Goal: Task Accomplishment & Management: Use online tool/utility

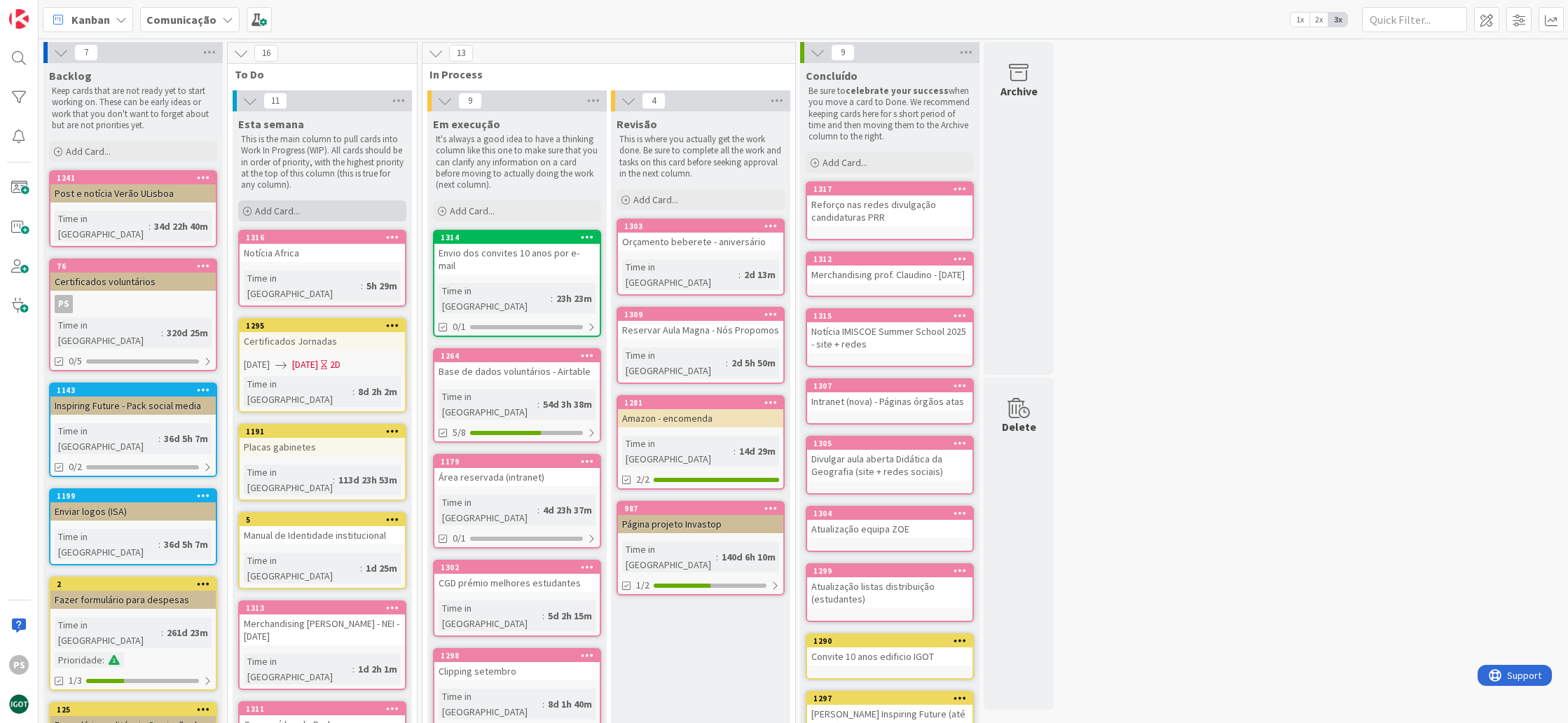
click at [312, 210] on div "Add Card..." at bounding box center [323, 211] width 168 height 21
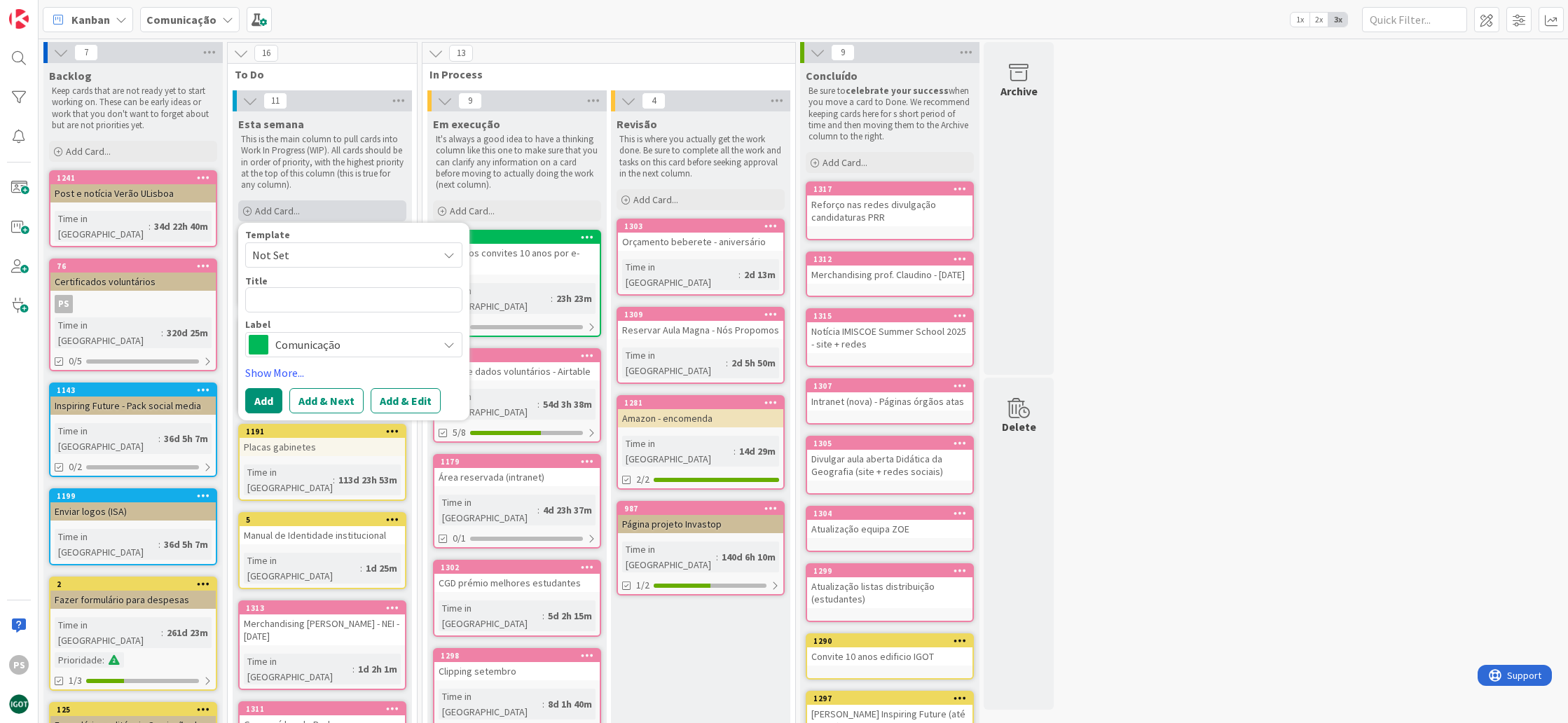
type textarea "x"
type textarea "V"
type textarea "x"
type textarea "Ve"
type textarea "x"
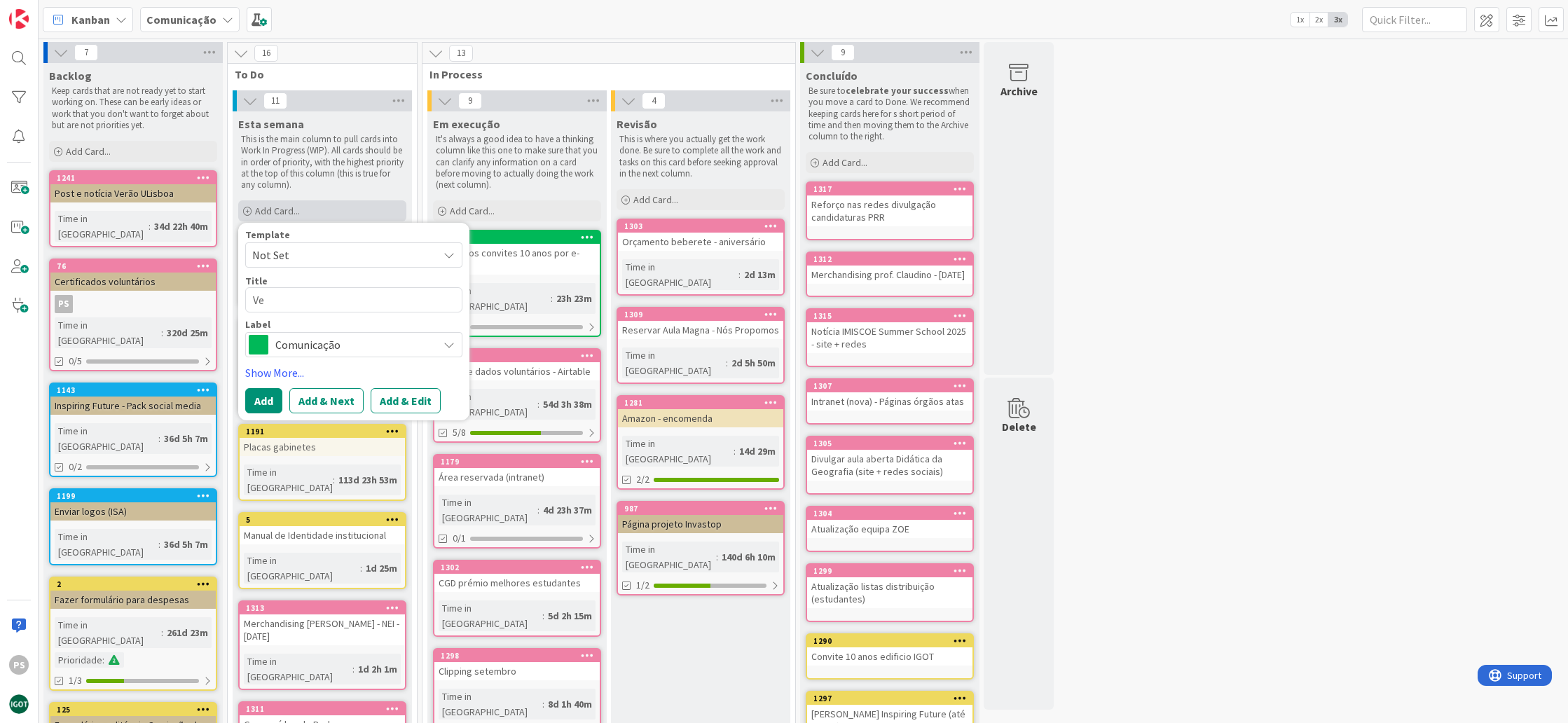
type textarea "Ver"
type textarea "x"
type textarea "Ver"
type textarea "x"
type textarea "Ver f"
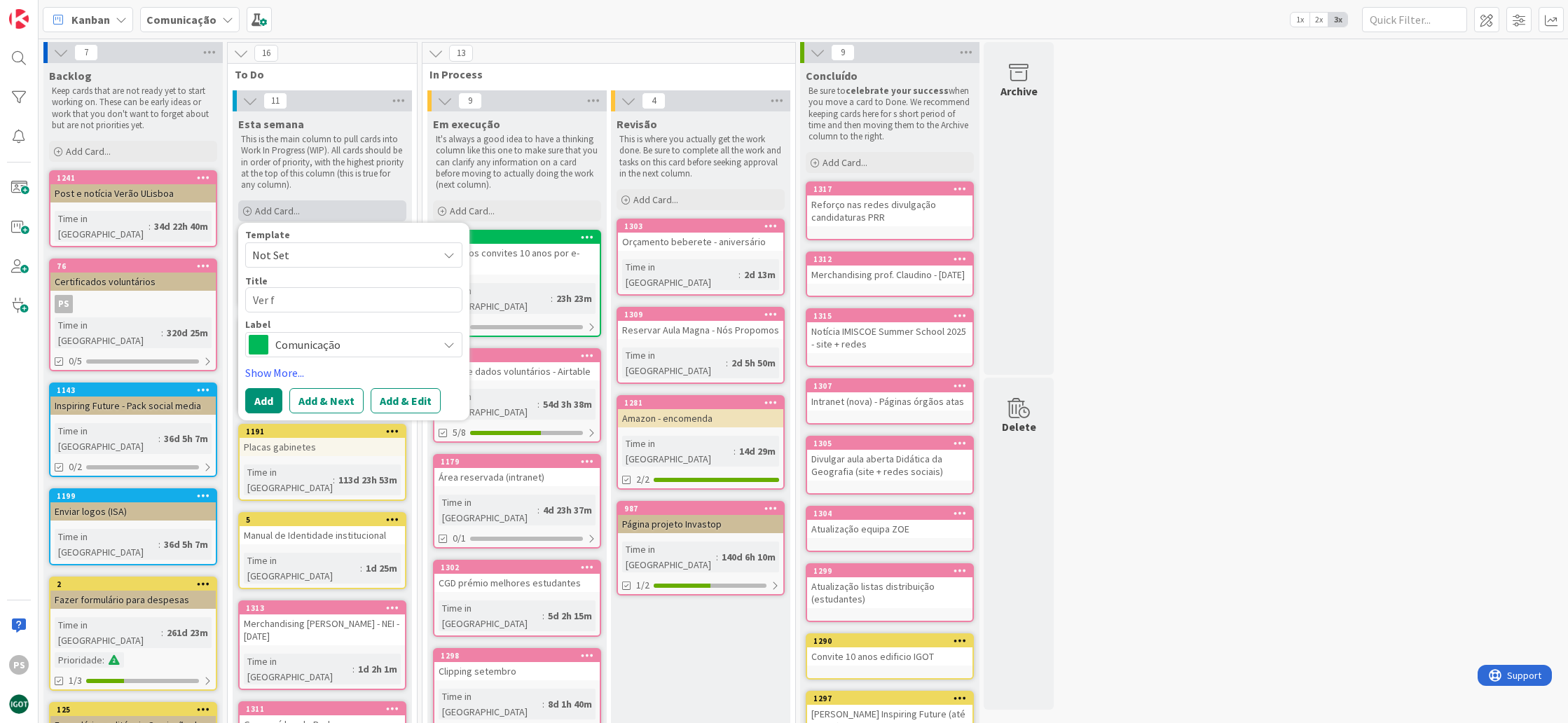
type textarea "x"
type textarea "Ver fe"
type textarea "x"
type textarea "Ver fei"
type textarea "x"
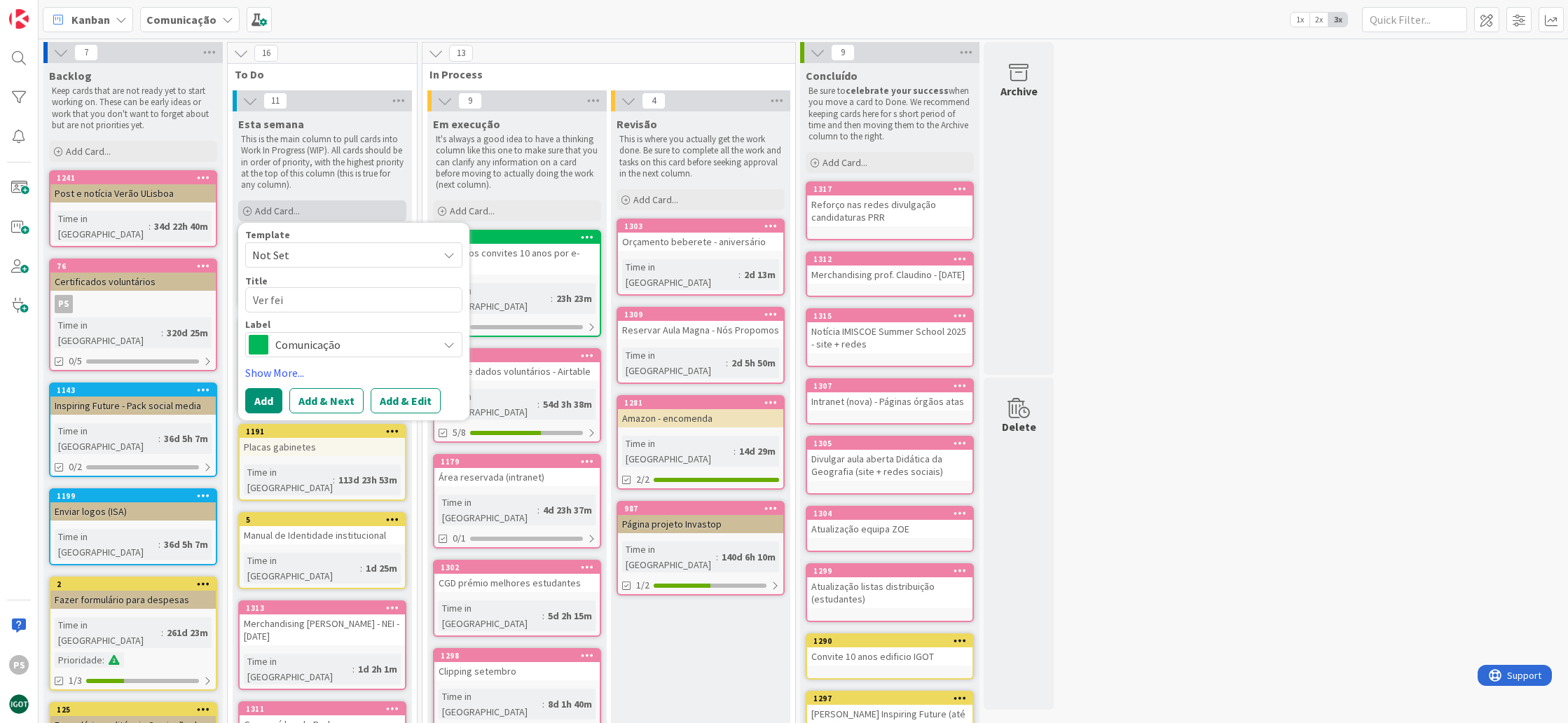
type textarea "Ver feir"
type textarea "x"
type textarea "Ver feira"
type textarea "x"
type textarea "Ver feira"
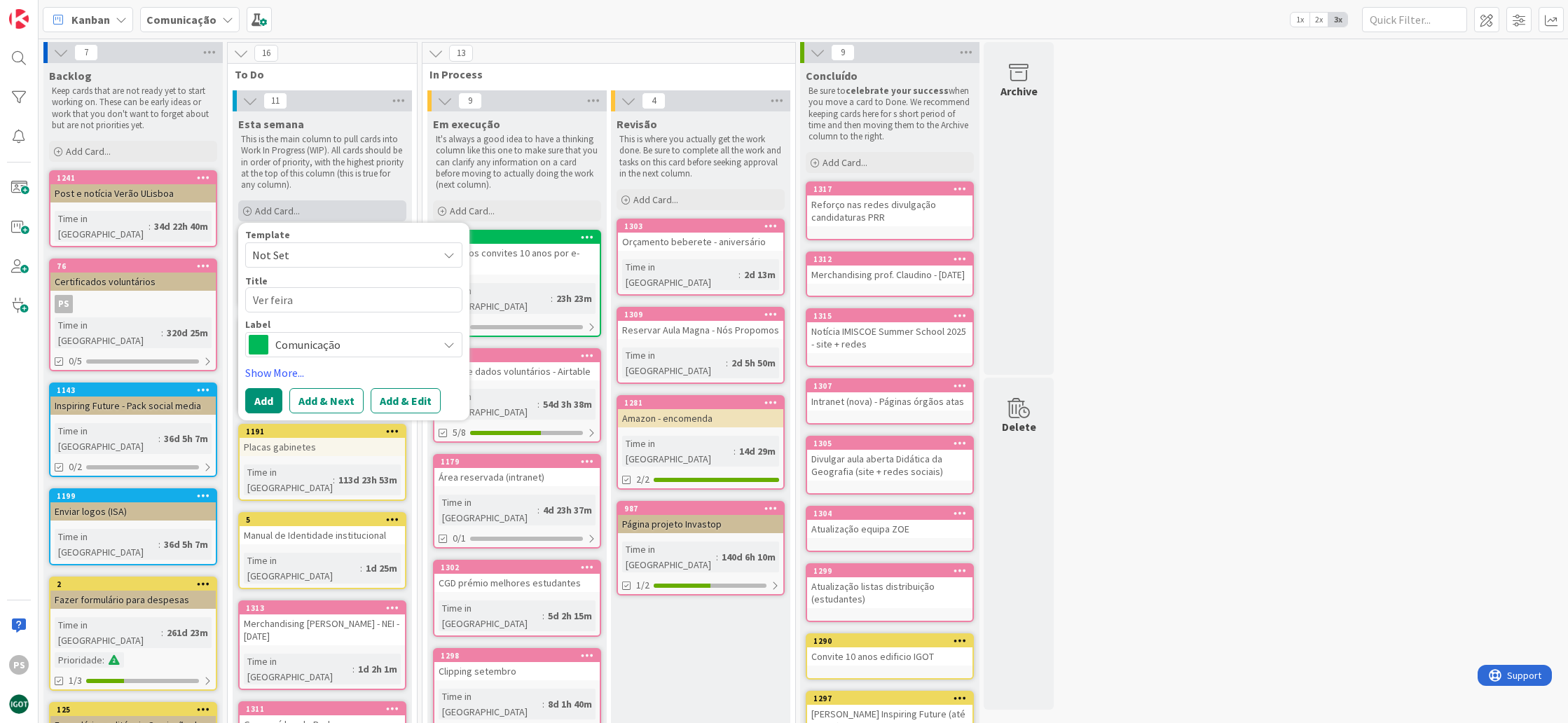
type textarea "x"
type textarea "Ver feira d"
type textarea "x"
type textarea "Ver feira da"
type textarea "x"
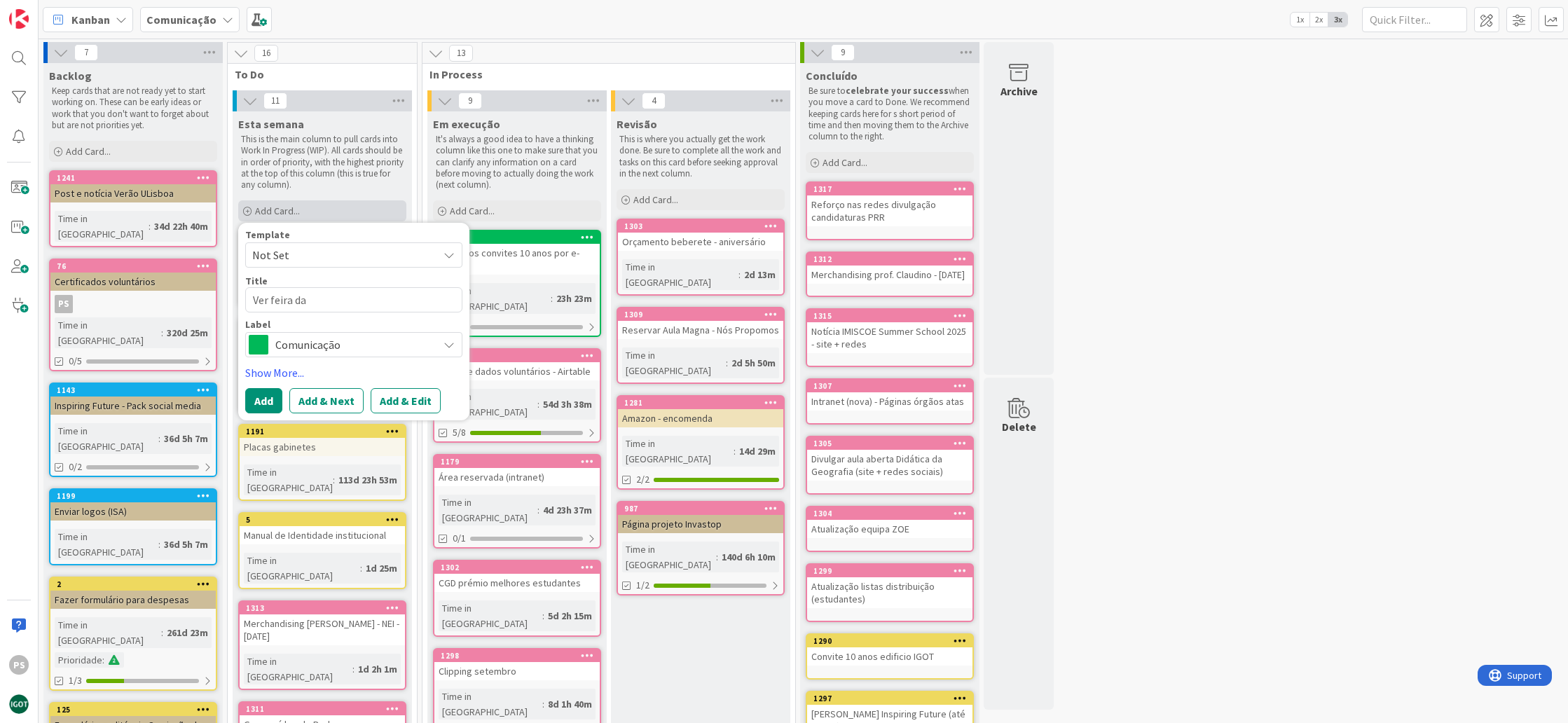
type textarea "Ver feira da"
type textarea "x"
type textarea "Ver feira da E"
type textarea "x"
type textarea "Ver feira da ES"
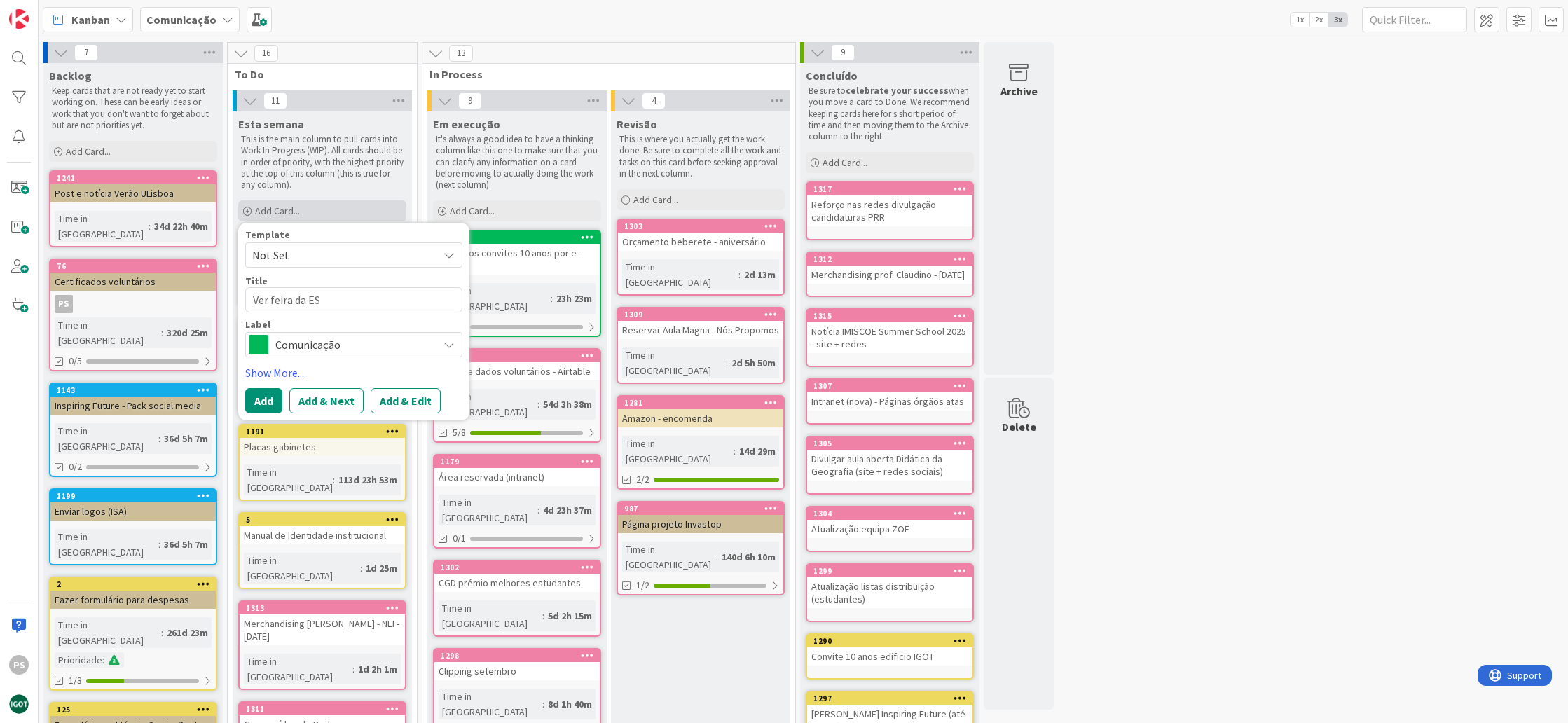
type textarea "x"
type textarea "Ver feira da ESR"
type textarea "x"
type textarea "Ver feira da ESRI"
click at [391, 349] on span "Comunicação" at bounding box center [353, 344] width 155 height 19
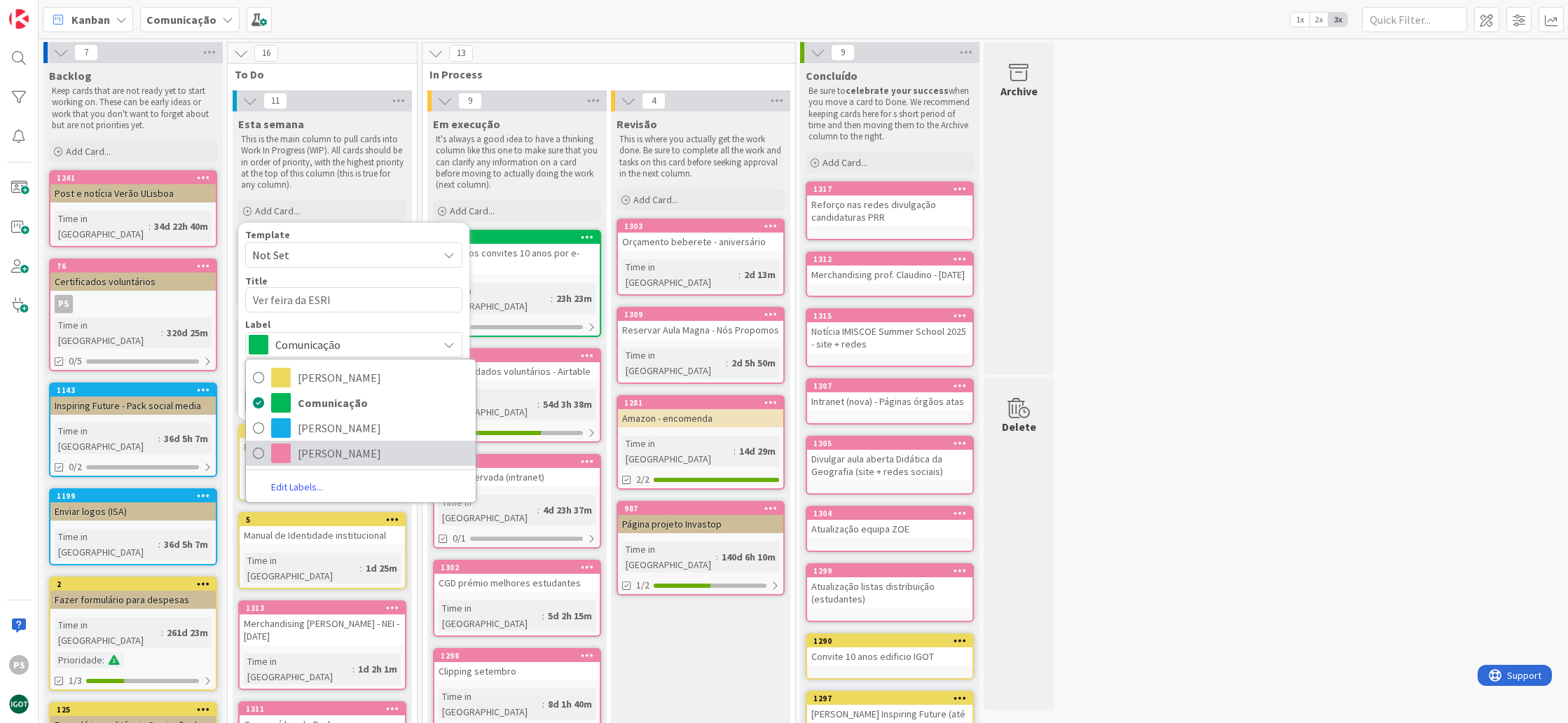
click at [349, 448] on span "[PERSON_NAME]" at bounding box center [383, 453] width 171 height 21
type textarea "x"
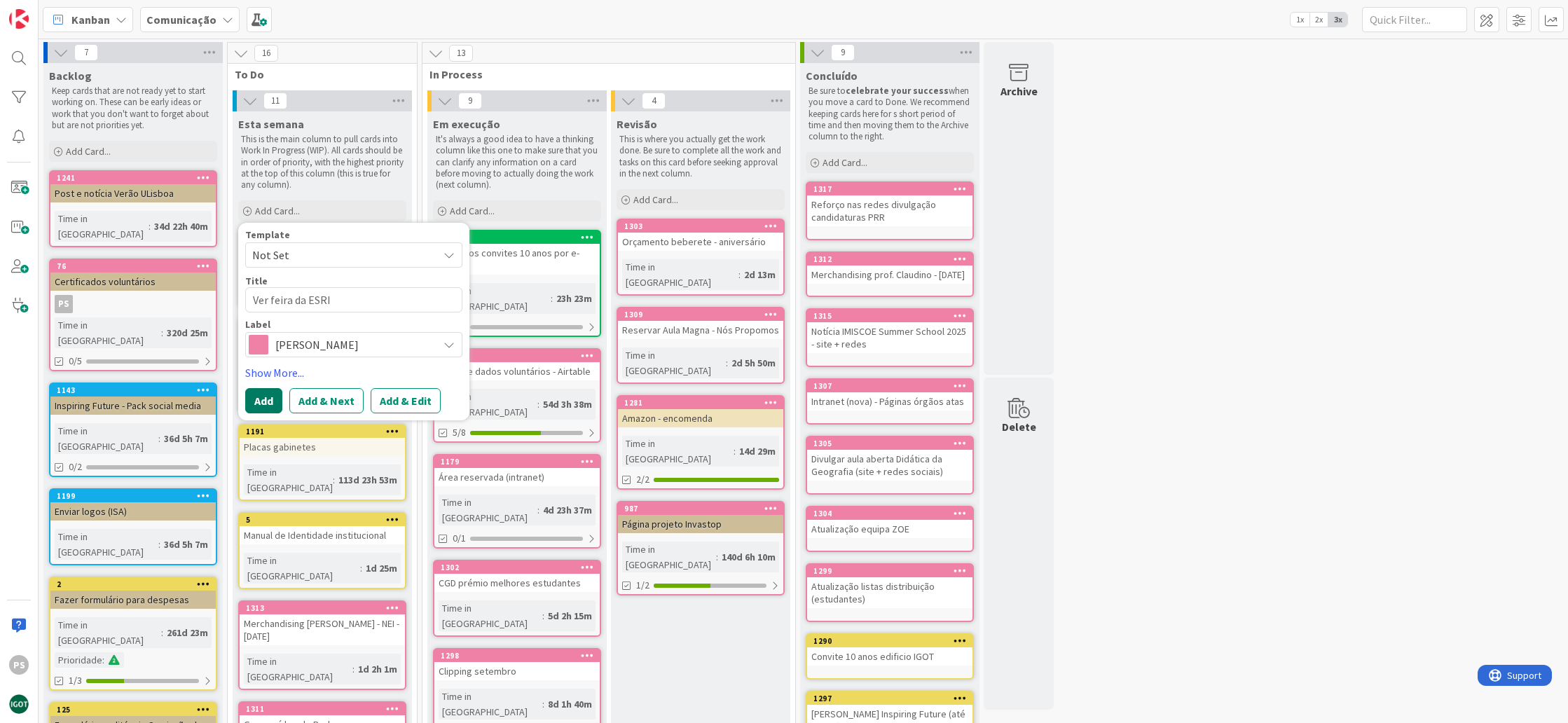
click at [266, 392] on button "Add" at bounding box center [263, 400] width 37 height 25
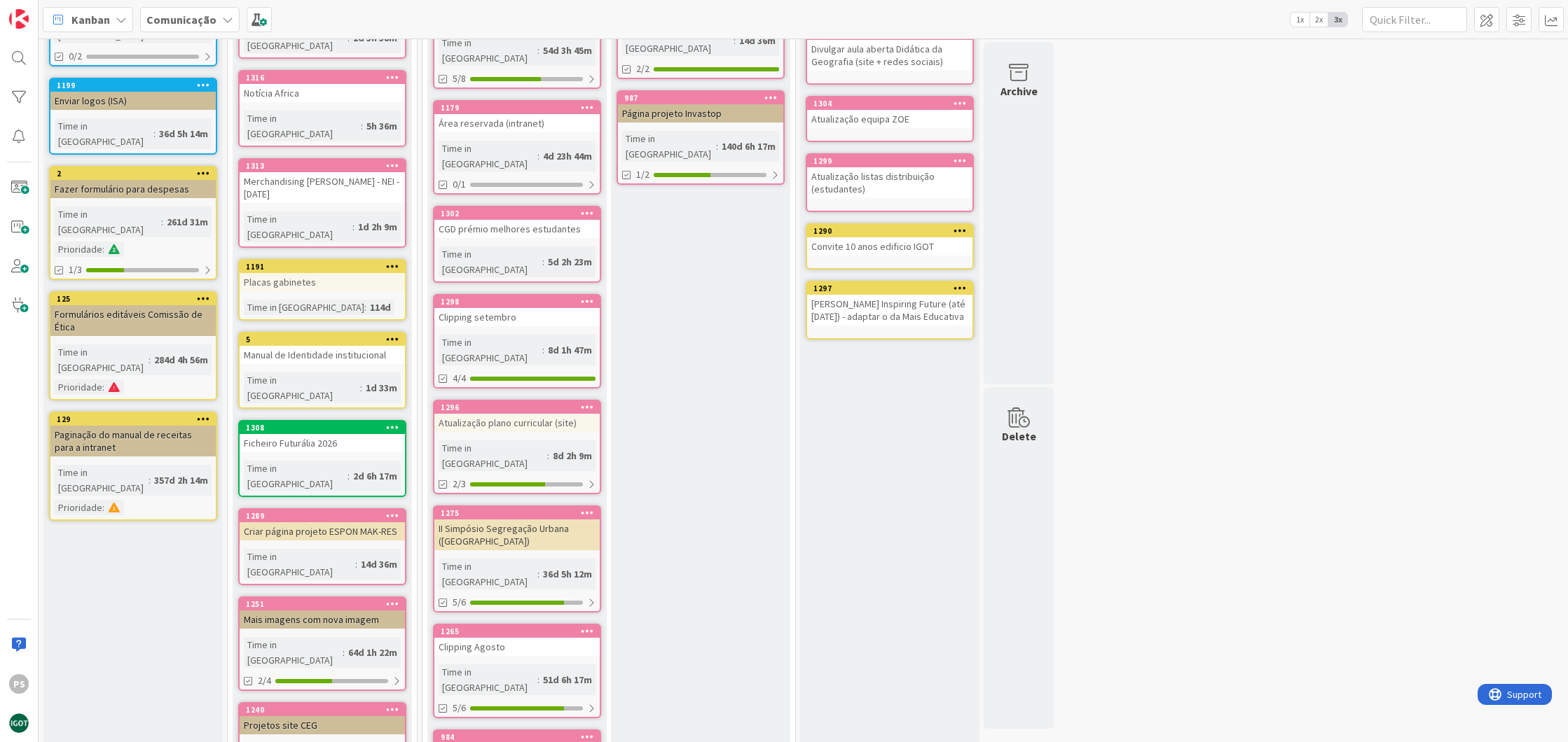
scroll to position [472, 0]
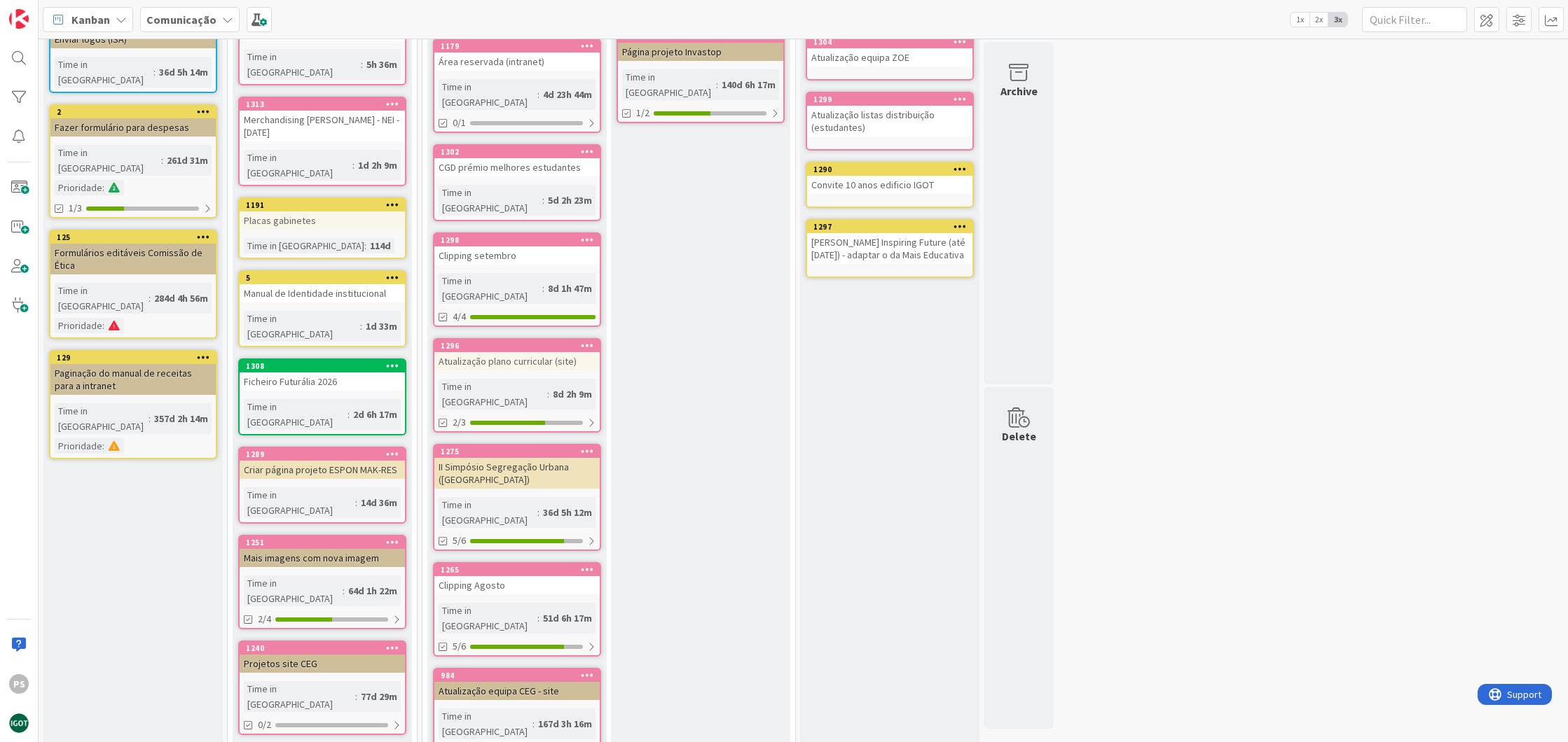
click at [512, 722] on div "4/5" at bounding box center [517, 752] width 165 height 18
click at [511, 722] on div at bounding box center [514, 752] width 89 height 5
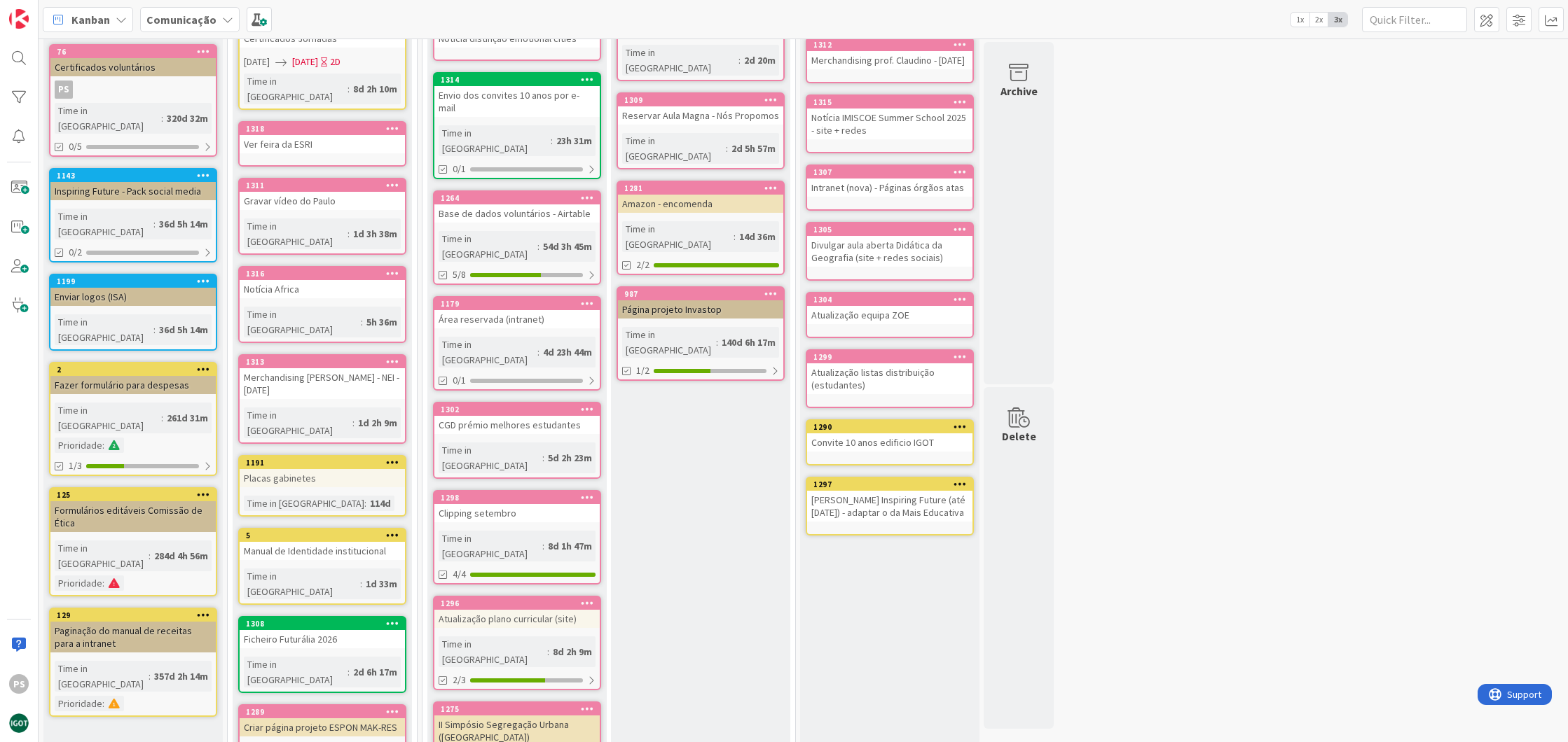
scroll to position [0, 0]
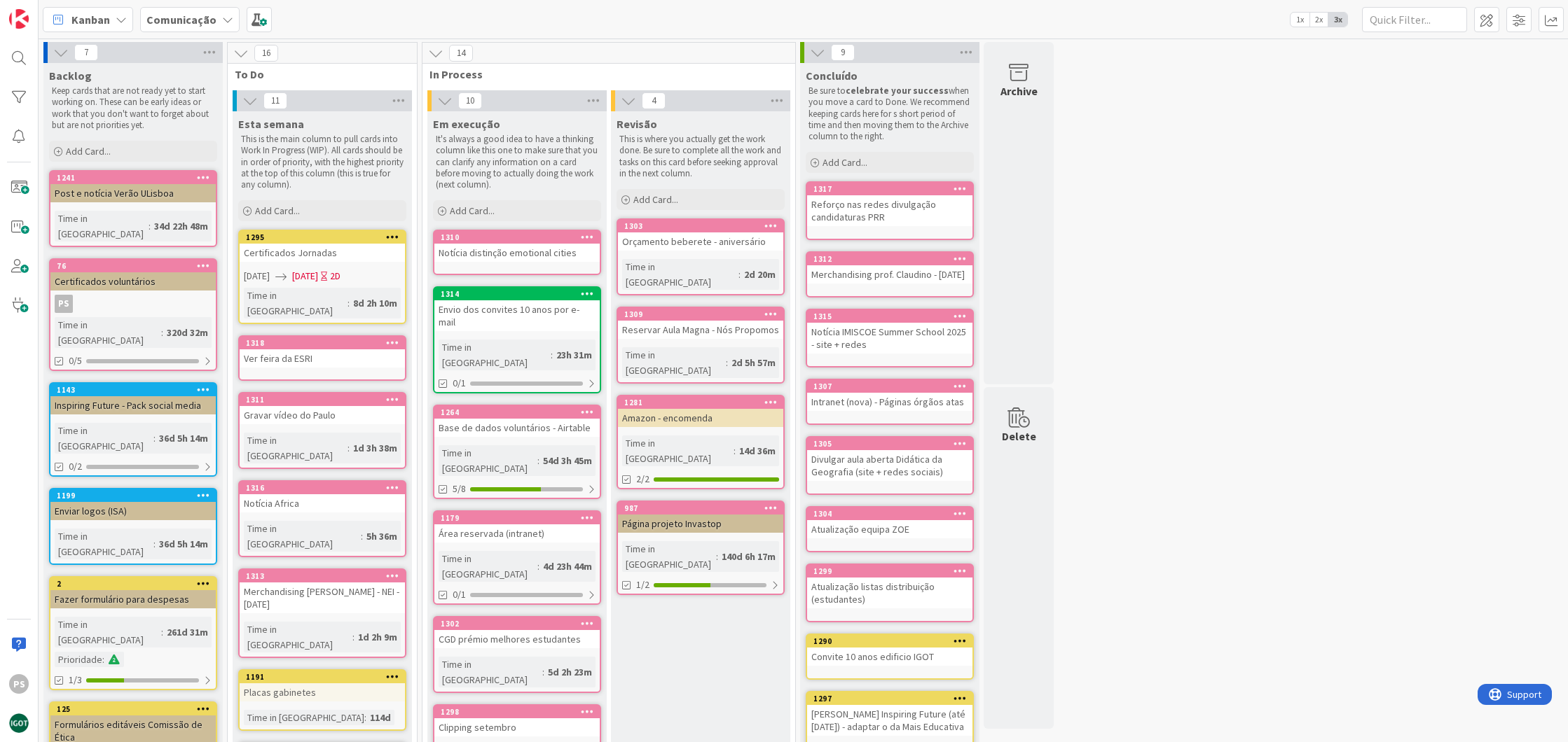
drag, startPoint x: 1243, startPoint y: 142, endPoint x: 1153, endPoint y: 105, distance: 97.3
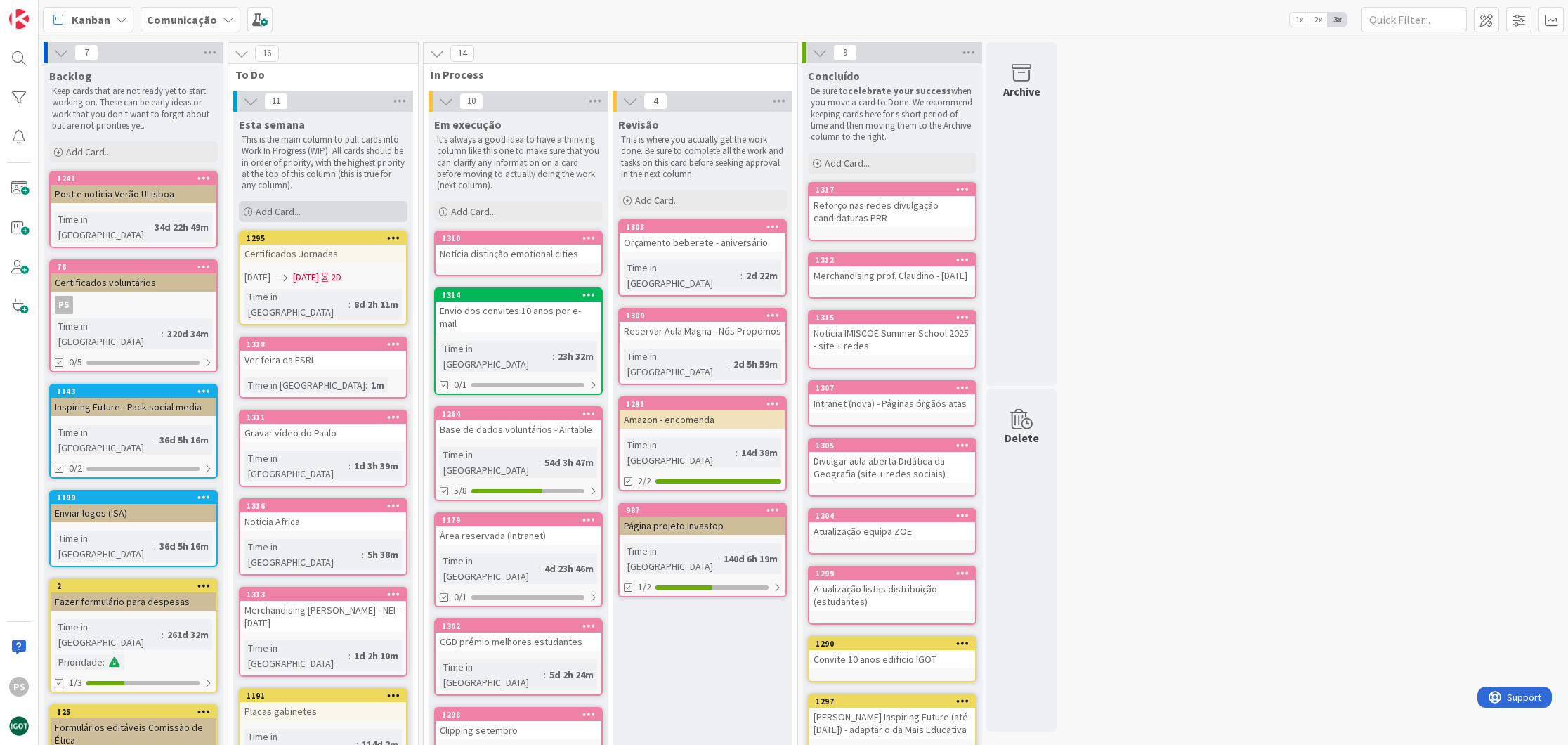
click at [329, 212] on div "Add Card..." at bounding box center [324, 212] width 169 height 21
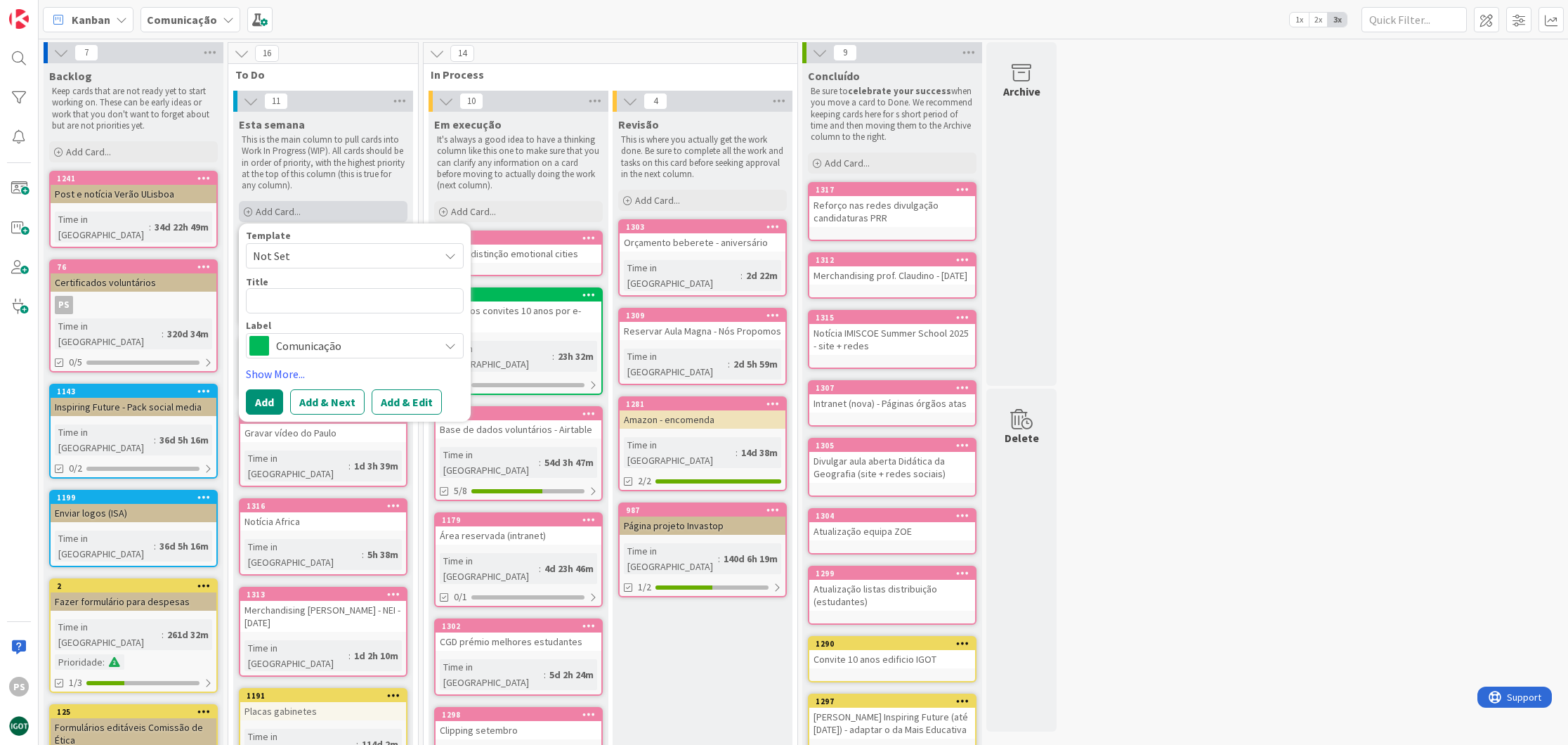
type textarea "x"
type textarea "B"
type textarea "x"
type textarea "Bo"
type textarea "x"
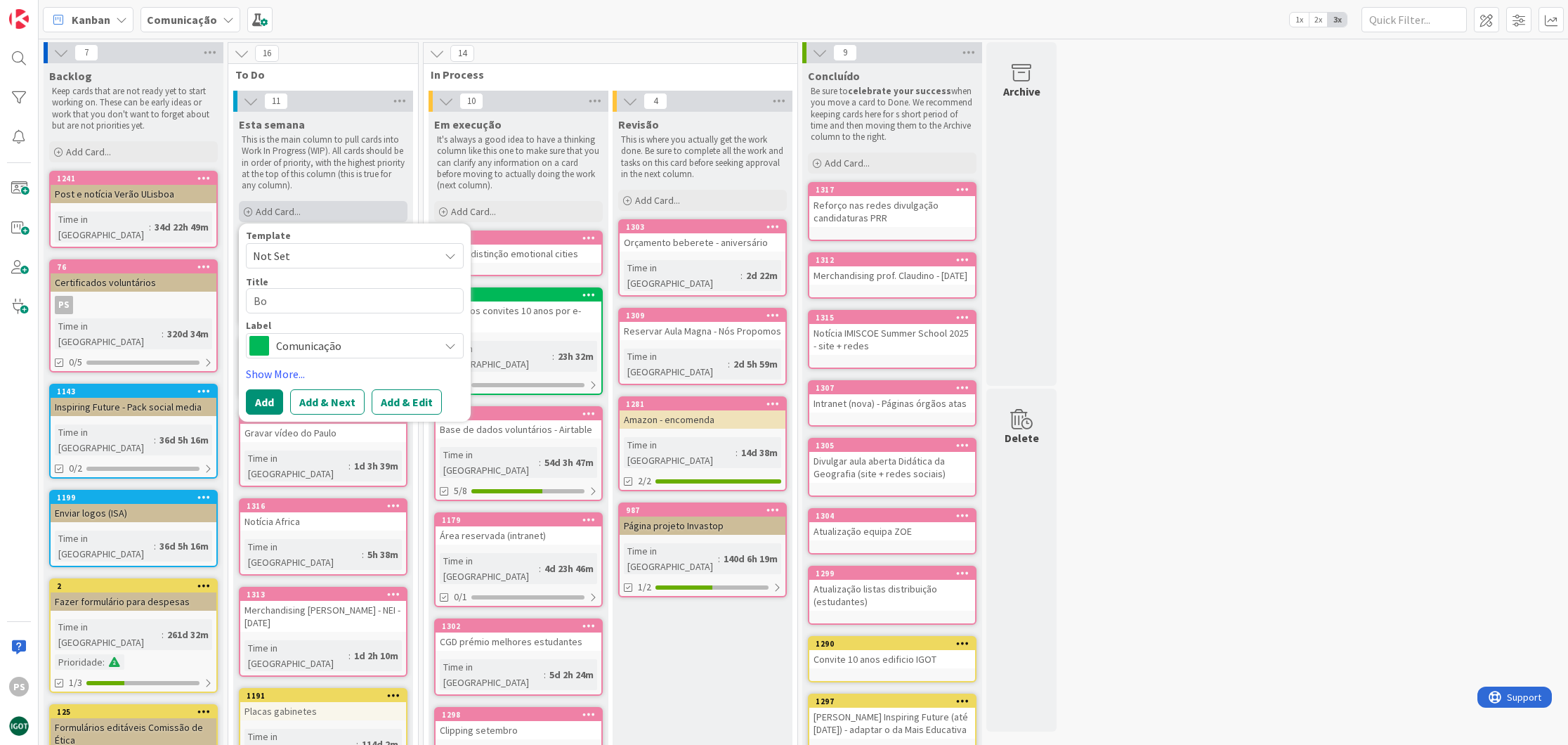
type textarea "Bol"
type textarea "x"
type textarea "Bols"
type textarea "x"
type textarea "Bolsa"
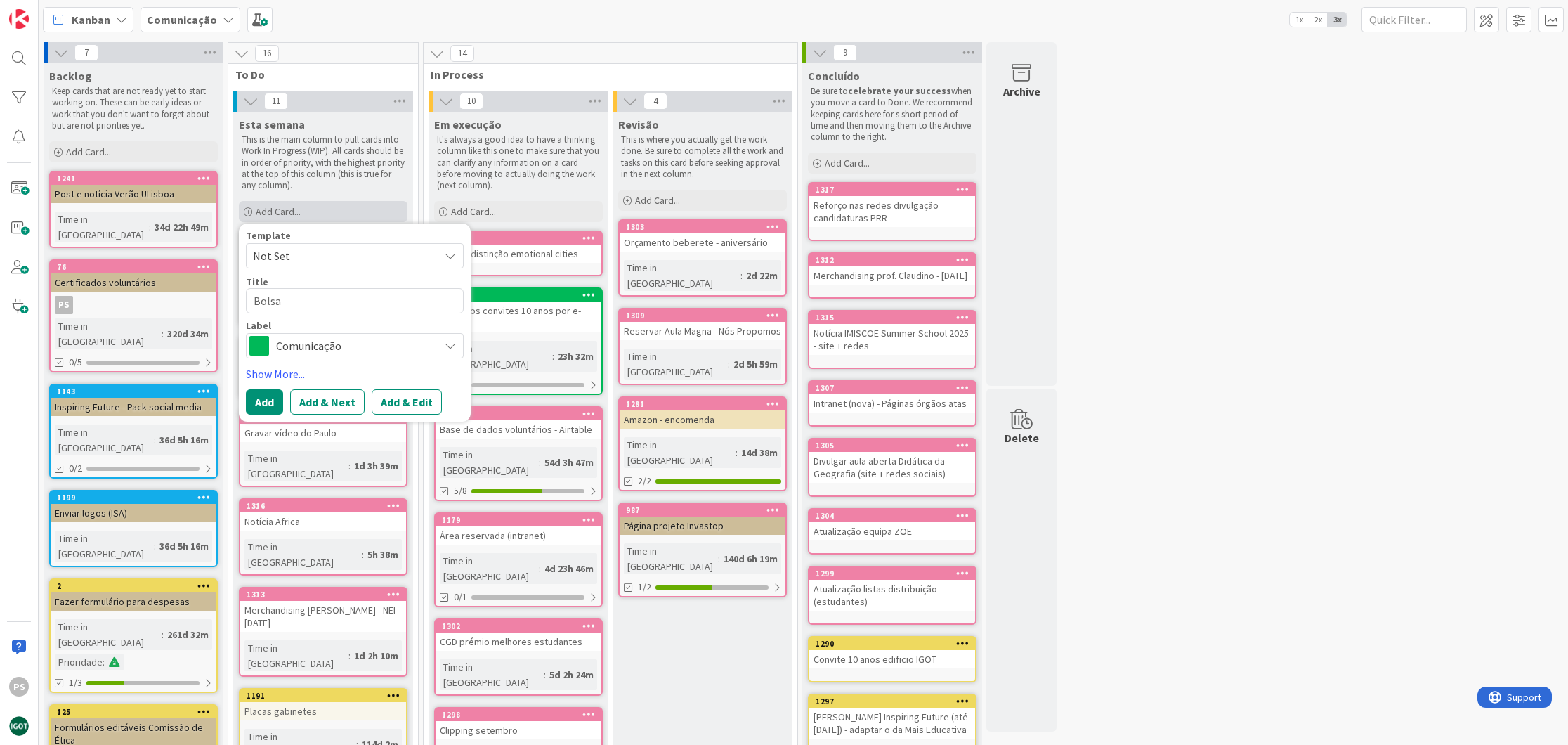
type textarea "x"
type textarea "Bolsa"
type textarea "x"
type textarea "Bolsa d"
type textarea "x"
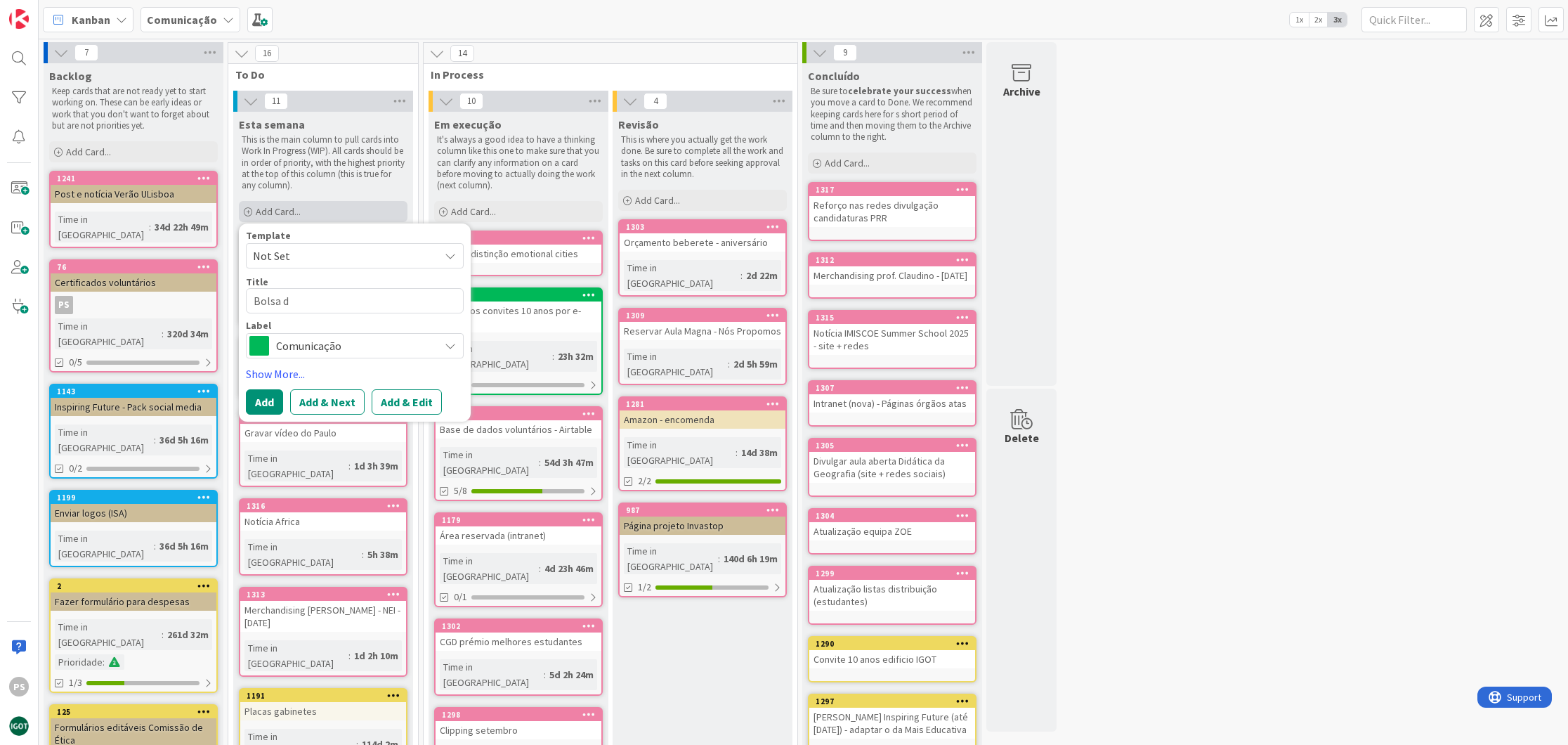
type textarea "Bolsa de"
type textarea "x"
type textarea "Bolsa de"
type textarea "x"
type textarea "Bolsa de v"
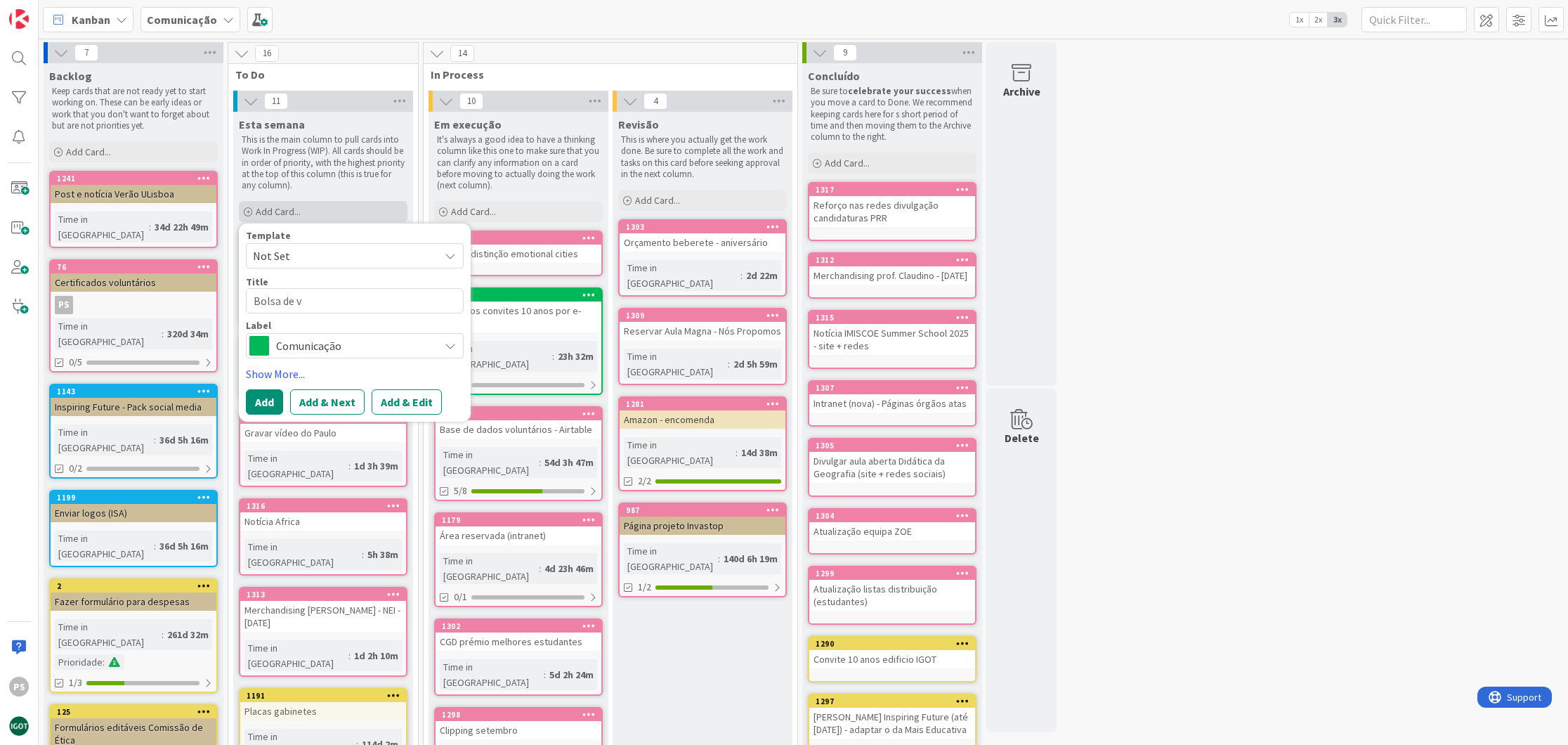
type textarea "x"
type textarea "Bolsa de vo"
type textarea "x"
type textarea "Bolsa de vol"
type textarea "x"
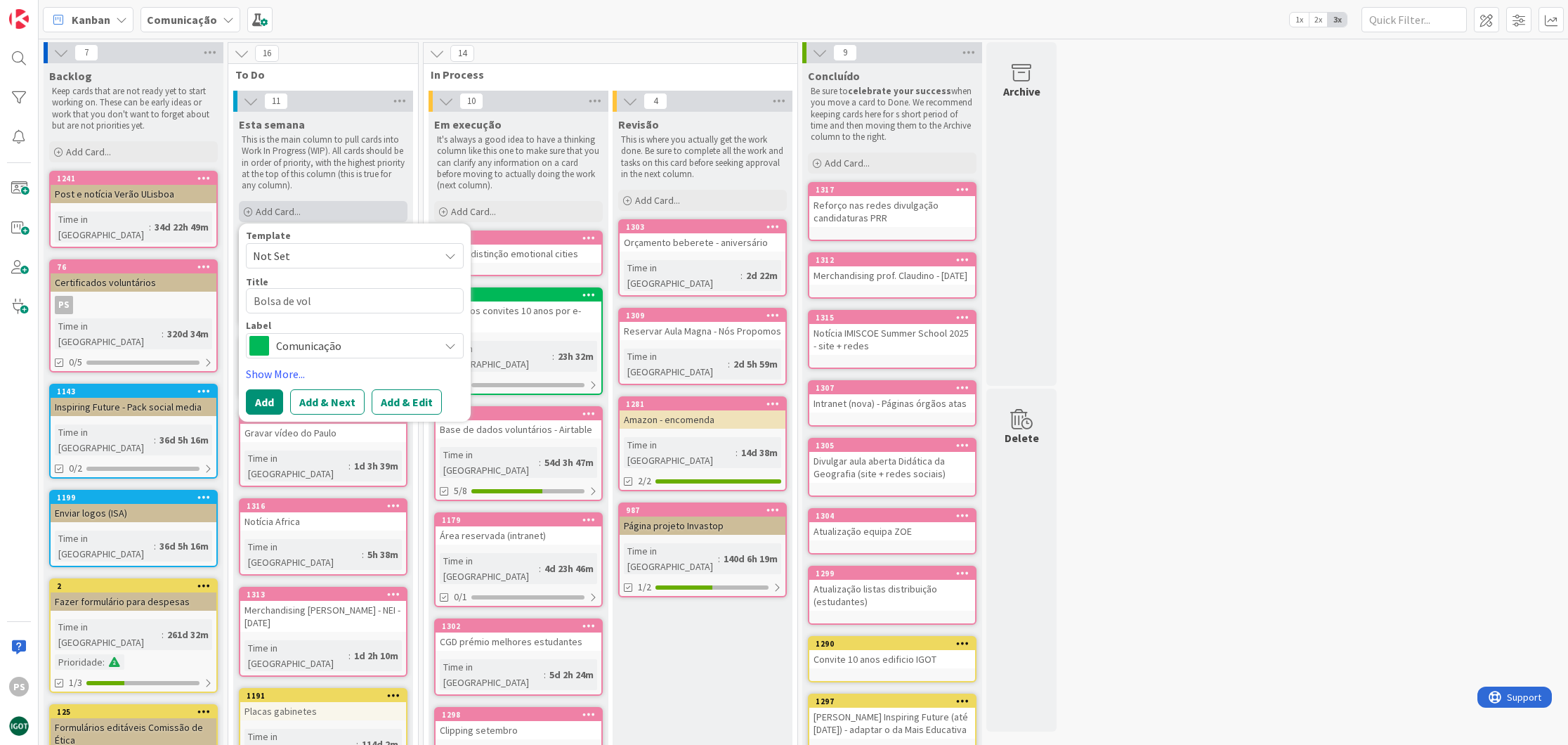
type textarea "Bolsa de volu"
type textarea "x"
type textarea "Bolsa de volun"
type textarea "x"
type textarea "Bolsa de volunt´"
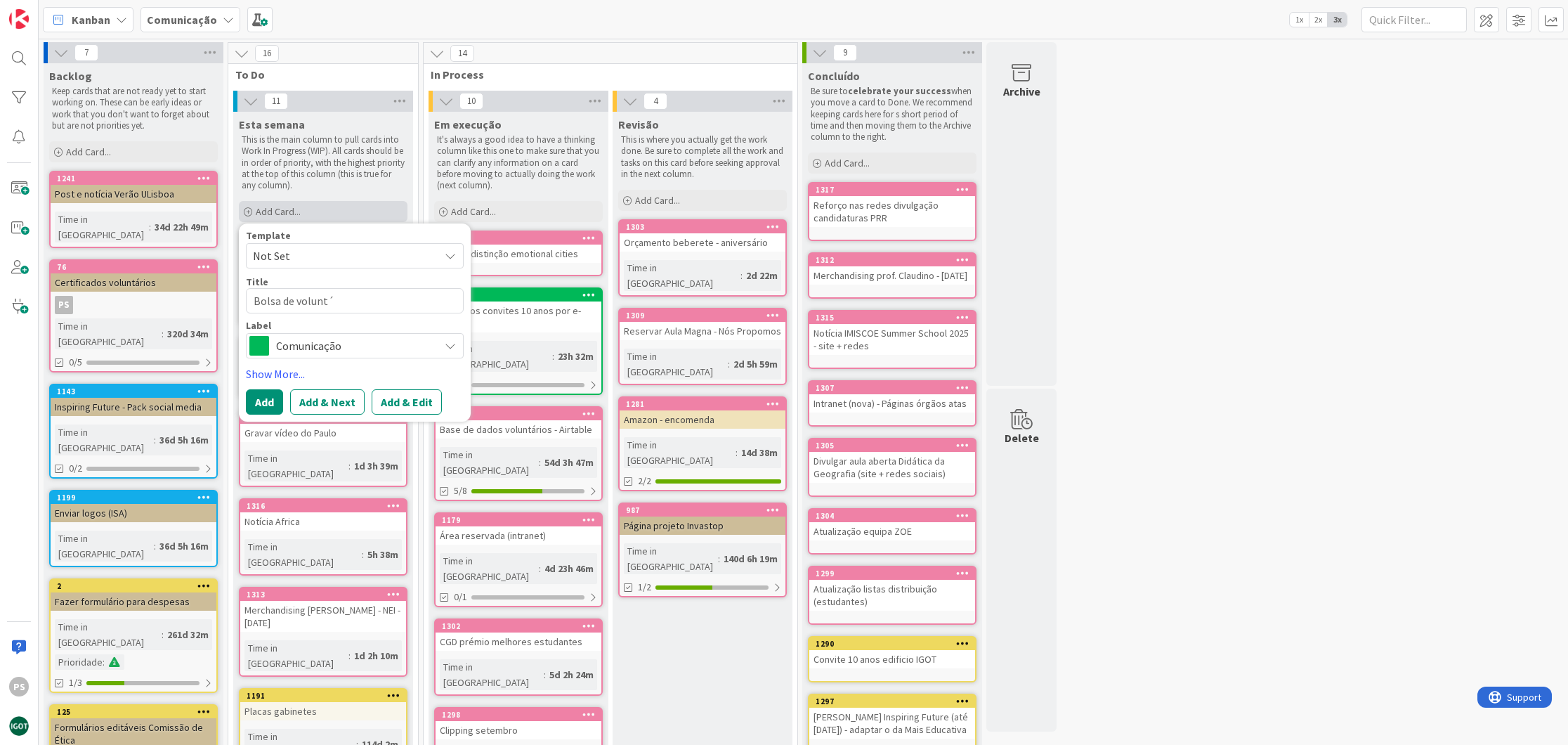
type textarea "x"
type textarea "Bolsa de voluntá"
type textarea "x"
type textarea "Bolsa de voluntár"
type textarea "x"
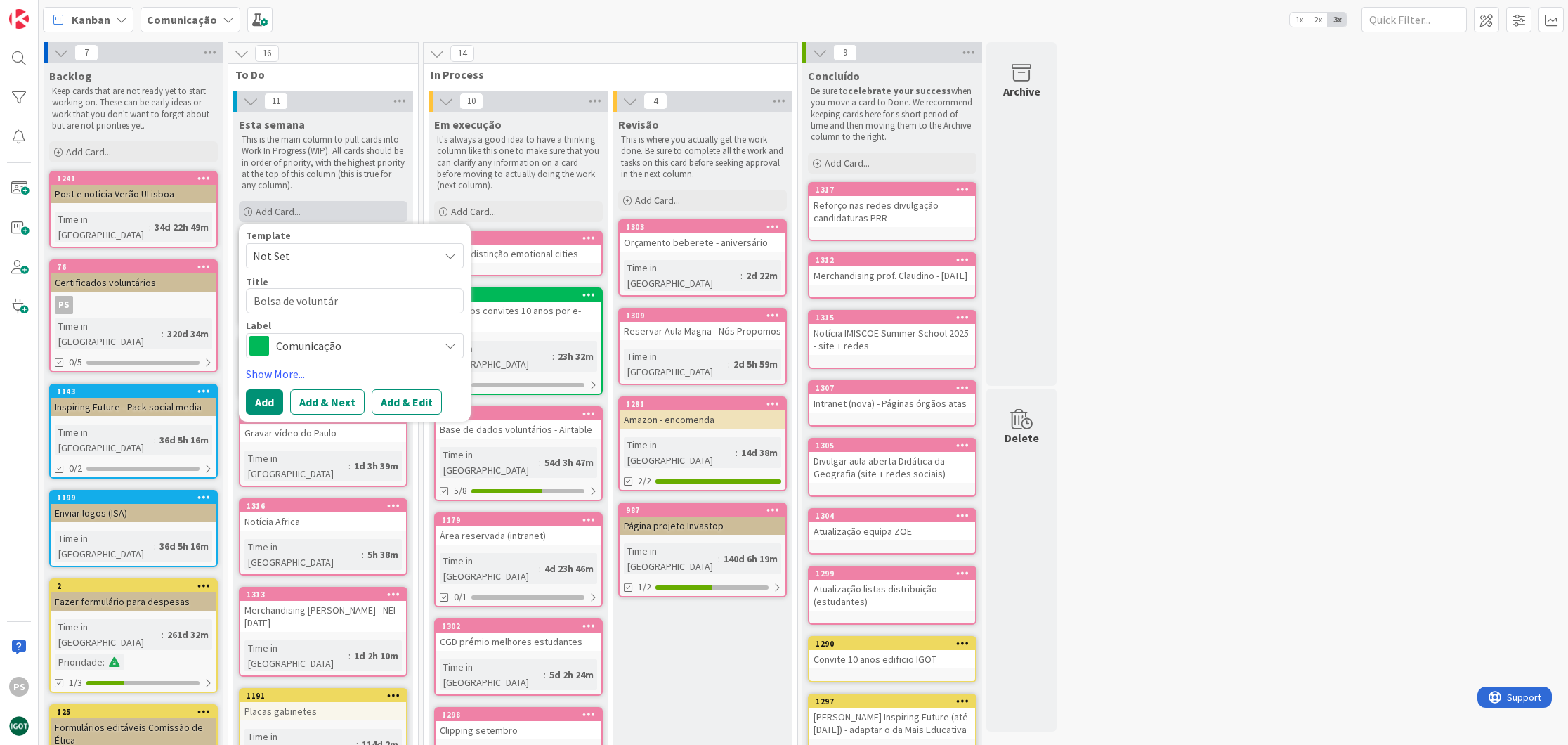
type textarea "Bolsa de voluntári"
type textarea "x"
type textarea "Bolsa de voluntário"
type textarea "x"
type textarea "Bolsa de voluntários"
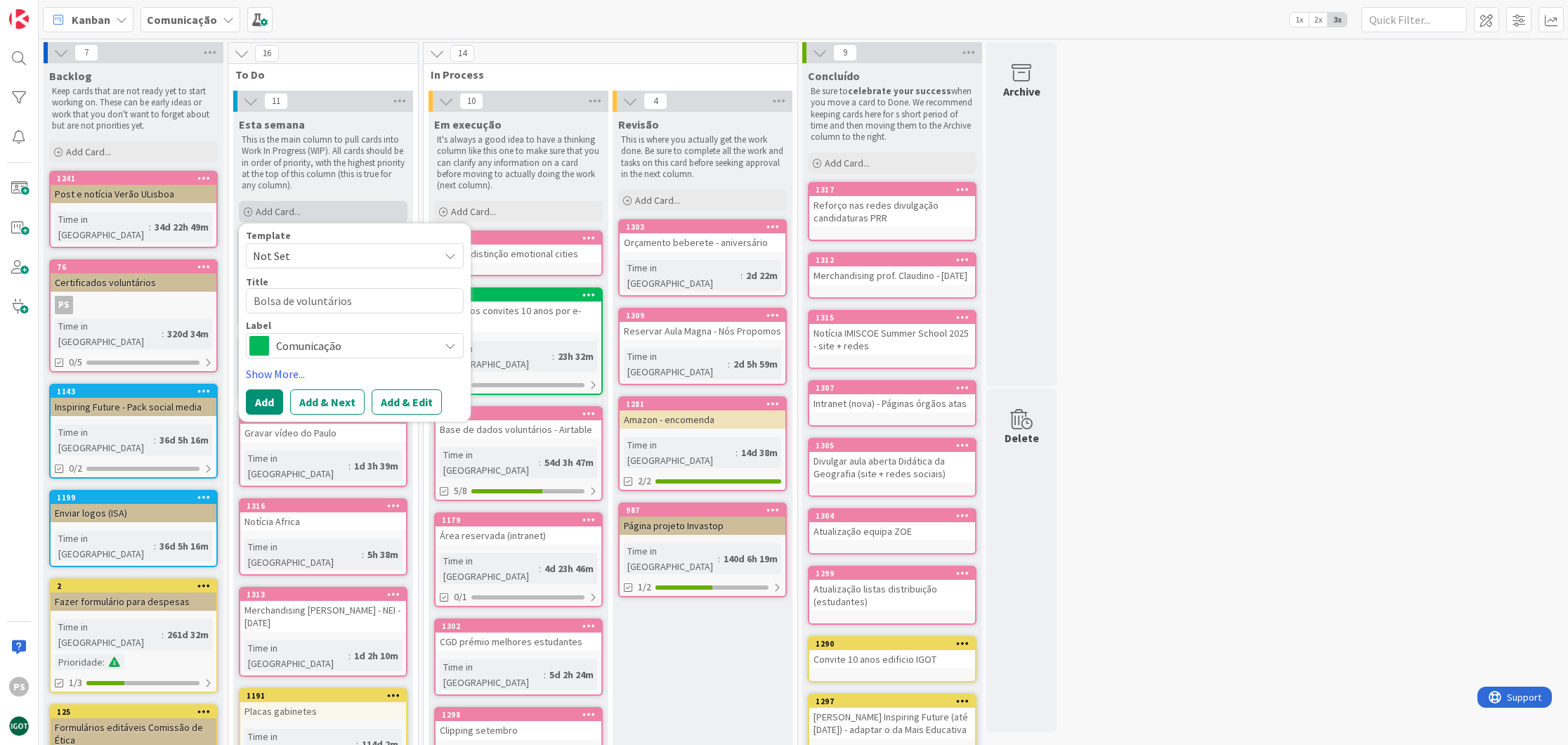
type textarea "x"
type textarea "Bolsa de voluntários"
type textarea "x"
type textarea "Bolsa de voluntários 2"
type textarea "x"
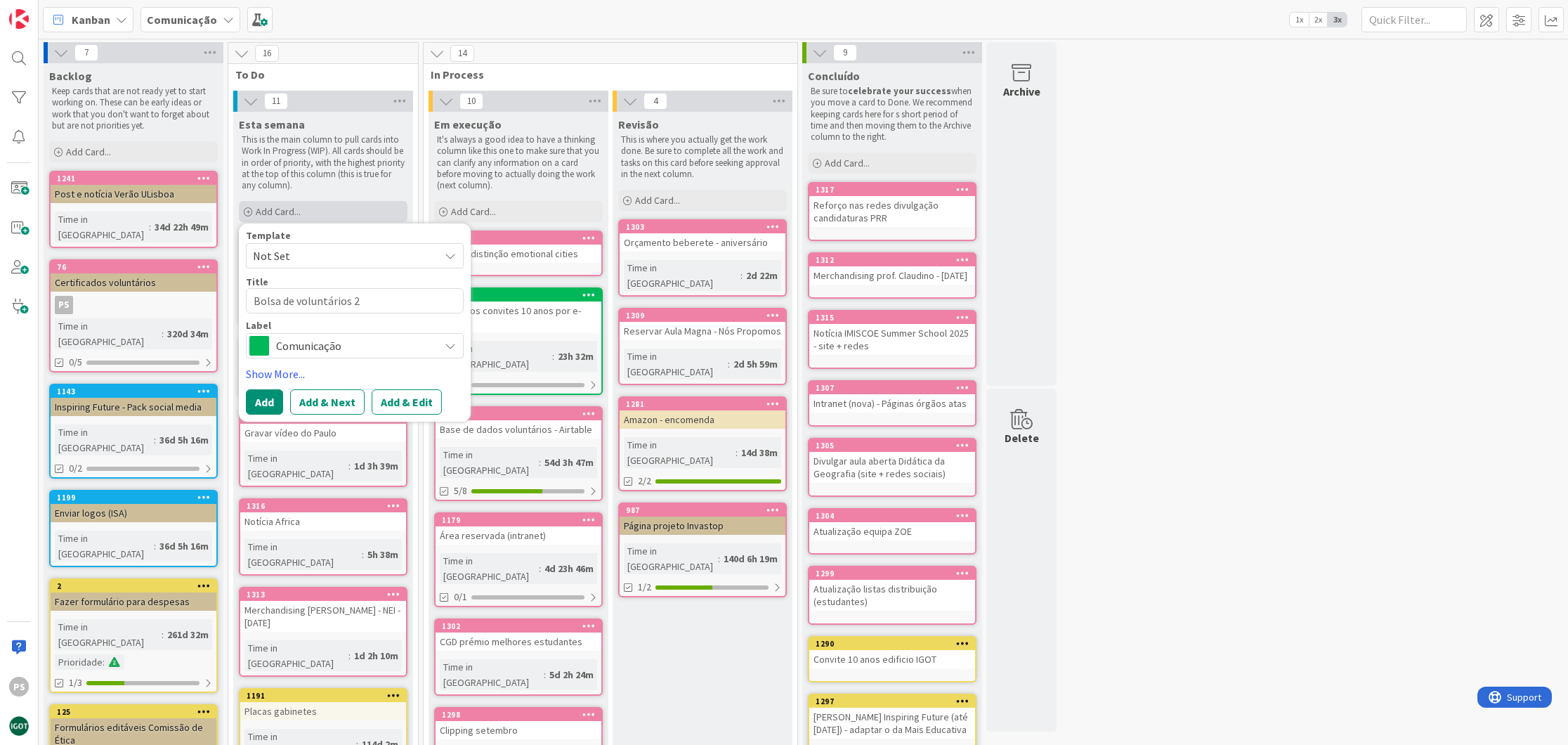
type textarea "Bolsa de voluntários 25"
type textarea "x"
type textarea "Bolsa de voluntários 25/"
type textarea "x"
type textarea "Bolsa de voluntários 25/2"
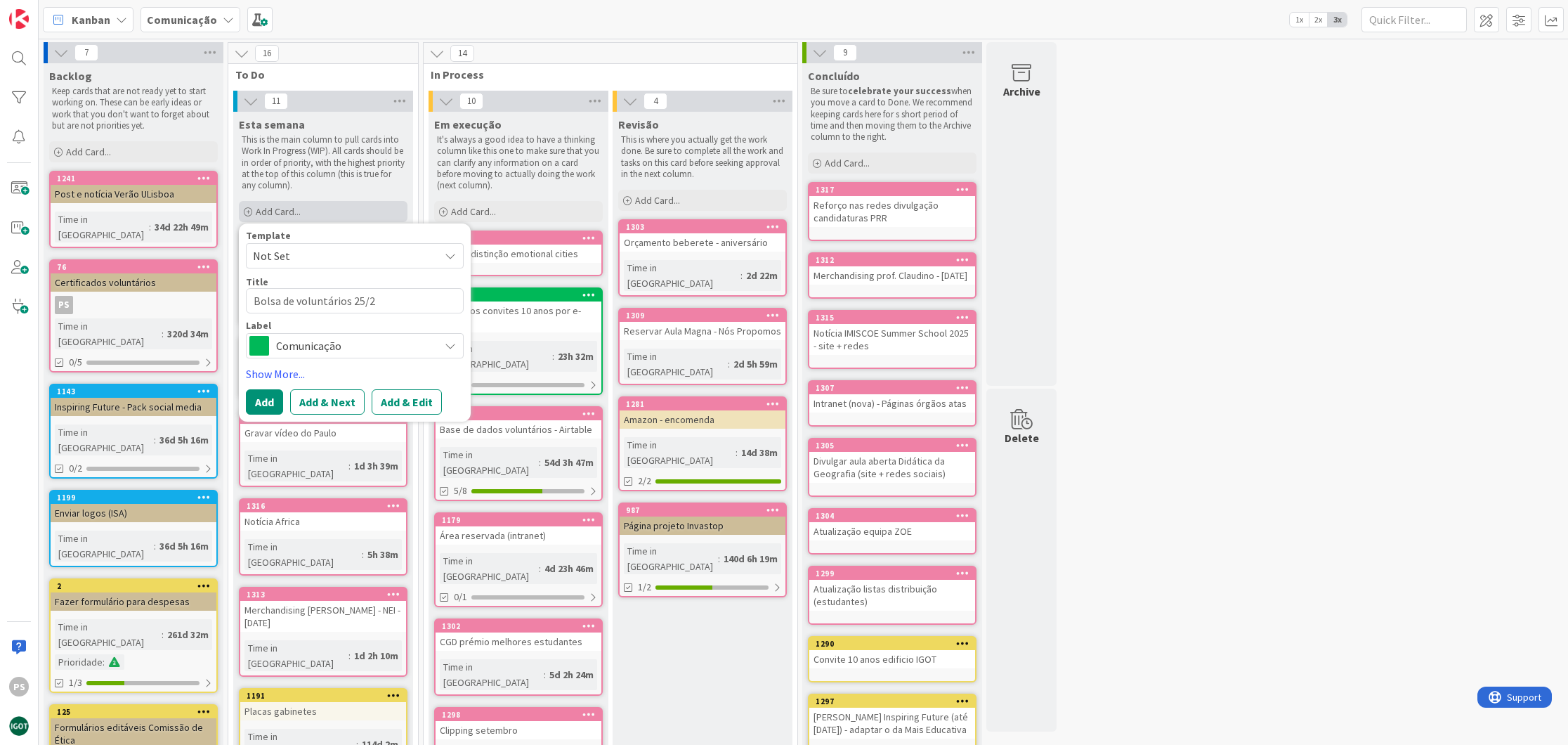
type textarea "x"
type textarea "Bolsa de voluntários 25/26"
click at [346, 355] on div "Comunicação" at bounding box center [354, 345] width 218 height 25
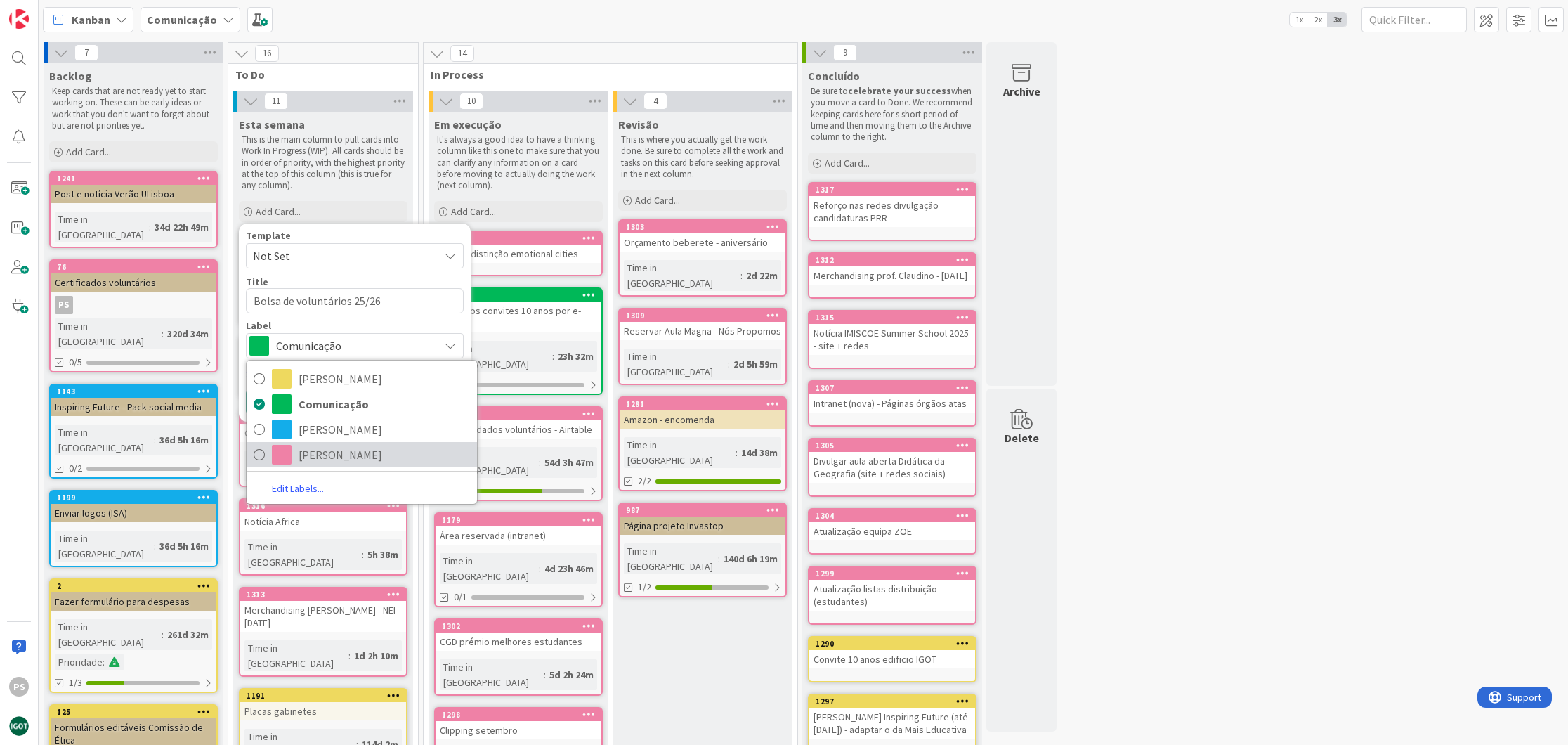
click at [328, 453] on span "[PERSON_NAME]" at bounding box center [384, 455] width 172 height 21
type textarea "x"
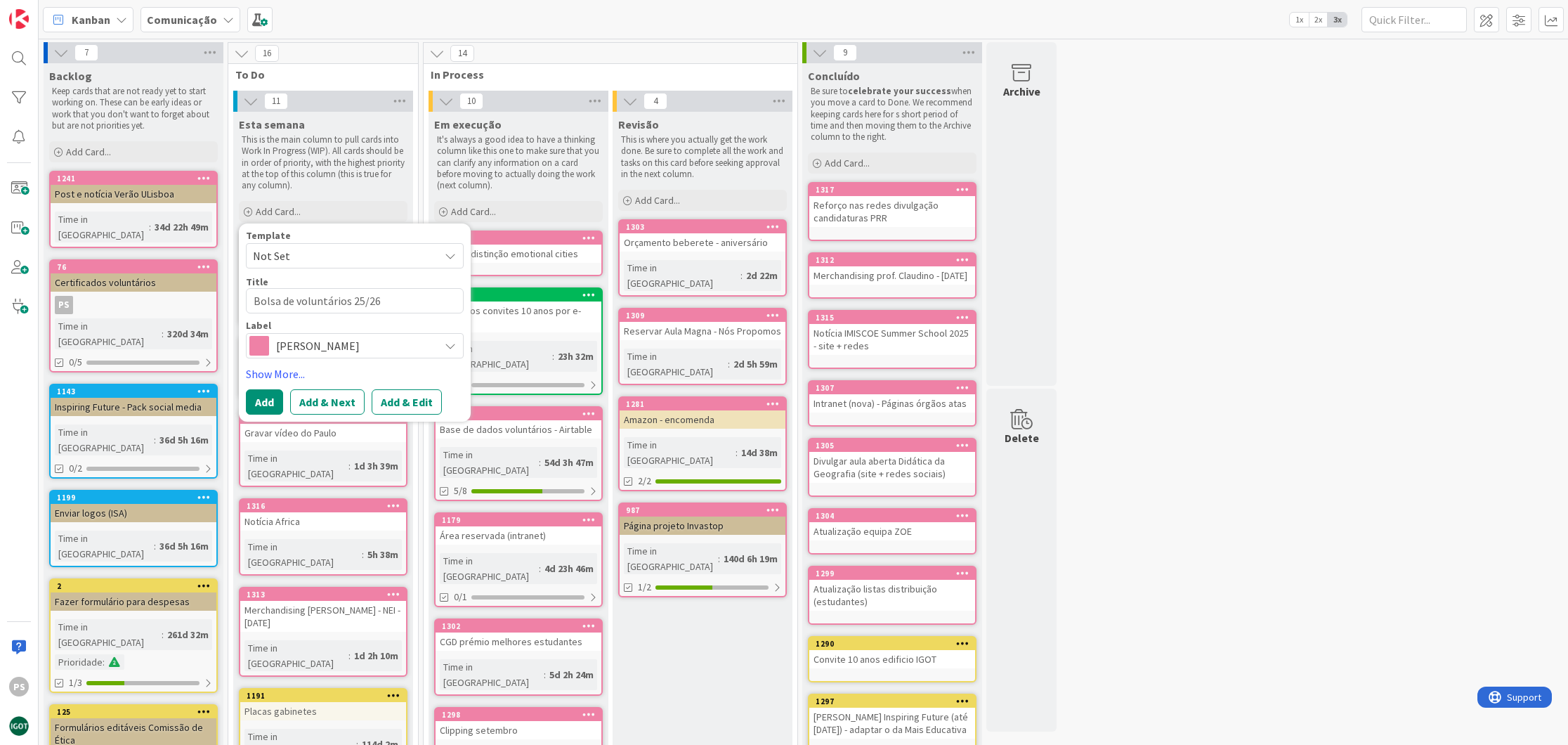
click at [265, 405] on button "Add" at bounding box center [264, 402] width 37 height 25
